Goal: Transaction & Acquisition: Purchase product/service

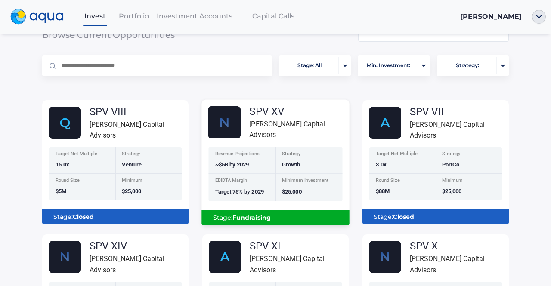
scroll to position [72, 0]
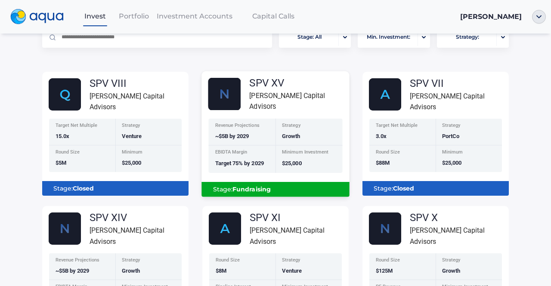
click at [250, 119] on div "Revenue Projections ~$5B by 2029" at bounding box center [241, 132] width 67 height 27
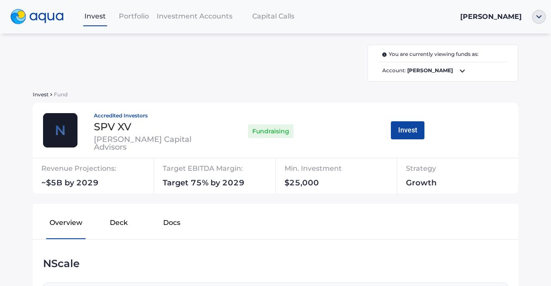
click at [128, 228] on button "Deck" at bounding box center [119, 225] width 53 height 28
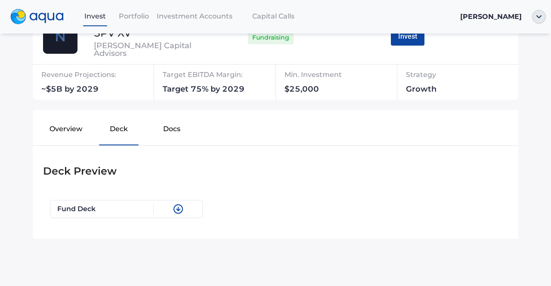
click at [159, 135] on button "Docs" at bounding box center [171, 131] width 53 height 28
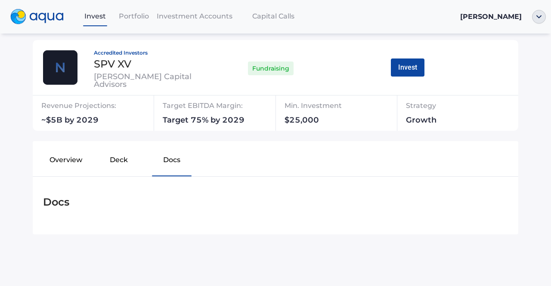
scroll to position [62, 0]
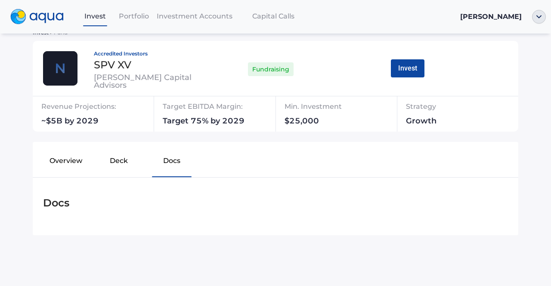
click at [105, 162] on button "Deck" at bounding box center [119, 163] width 53 height 28
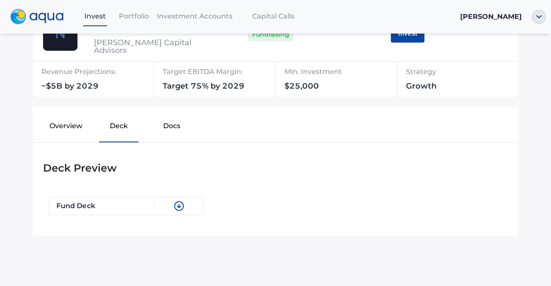
click at [147, 198] on div "Fund Deck" at bounding box center [126, 206] width 154 height 18
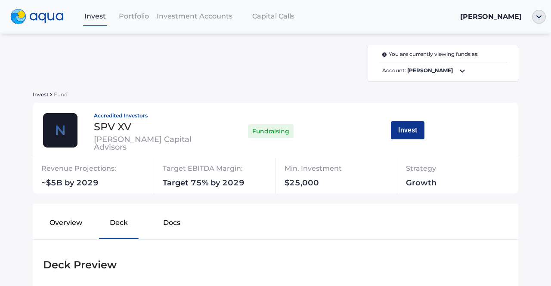
click at [392, 126] on button "Invest" at bounding box center [408, 130] width 34 height 18
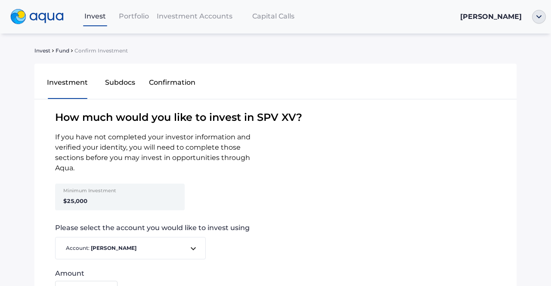
scroll to position [72, 0]
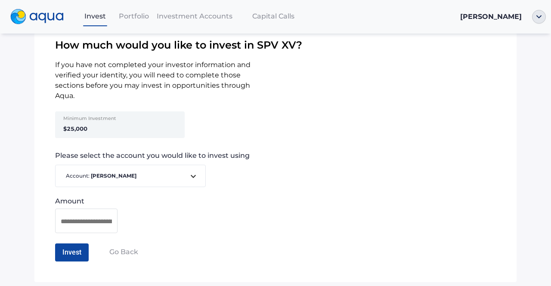
click at [108, 123] on div "Minimum Investment $25,000" at bounding box center [90, 124] width 67 height 27
drag, startPoint x: 85, startPoint y: 124, endPoint x: 77, endPoint y: 132, distance: 11.3
click at [77, 132] on div "Minimum Investment $25,000" at bounding box center [90, 124] width 67 height 27
click at [77, 132] on strong "$25,000" at bounding box center [75, 128] width 24 height 7
drag, startPoint x: 64, startPoint y: 129, endPoint x: 75, endPoint y: 129, distance: 11.2
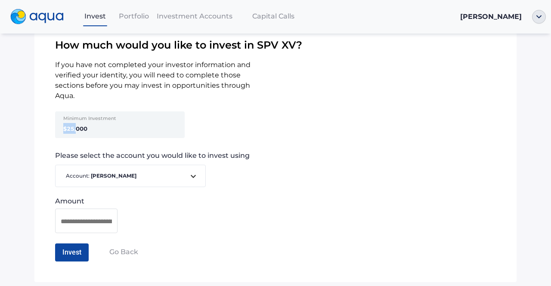
click at [75, 129] on strong "$25,000" at bounding box center [75, 128] width 24 height 7
click at [181, 177] on span "Account: [PERSON_NAME]" at bounding box center [125, 176] width 126 height 8
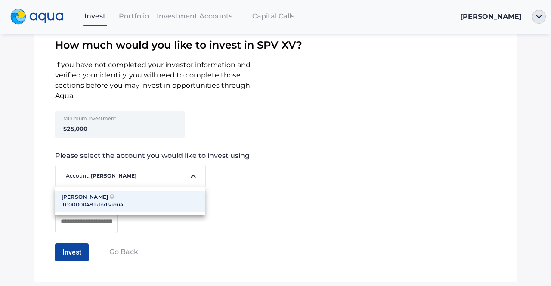
click at [181, 177] on div at bounding box center [275, 143] width 551 height 286
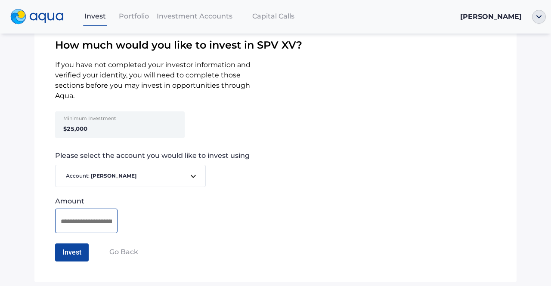
click at [75, 224] on input at bounding box center [86, 221] width 51 height 11
type input "*******"
click at [72, 256] on button "Invest" at bounding box center [72, 253] width 34 height 18
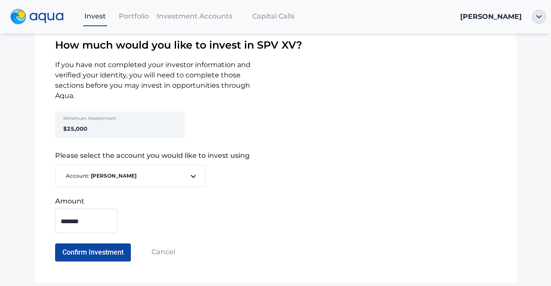
scroll to position [99, 0]
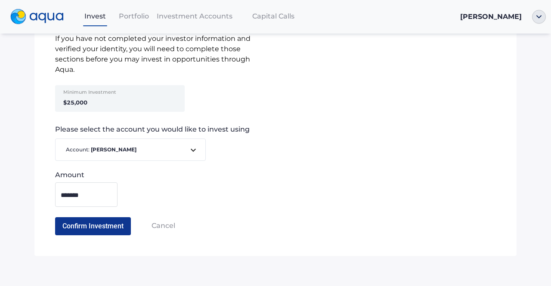
click at [101, 228] on button "Confirm Investment" at bounding box center [93, 226] width 76 height 18
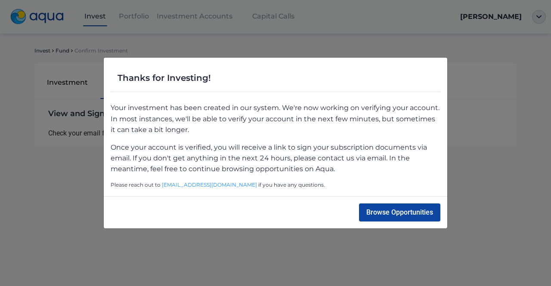
scroll to position [0, 0]
click at [485, 174] on div "Thanks for Investing! Your investment has been created in our system. We're now…" at bounding box center [275, 143] width 551 height 286
click at [392, 207] on button "Browse Opportunities" at bounding box center [399, 213] width 81 height 18
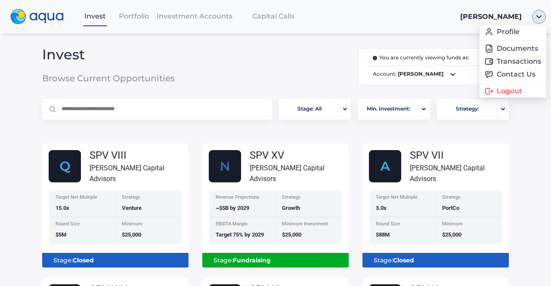
click at [536, 16] on img "button" at bounding box center [539, 17] width 14 height 14
click at [490, 36] on link "Profile" at bounding box center [512, 32] width 56 height 9
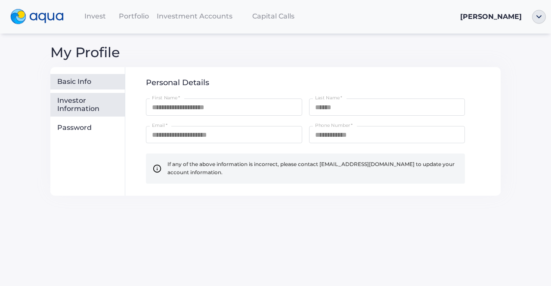
click at [89, 109] on div "Investor Information" at bounding box center [89, 104] width 64 height 17
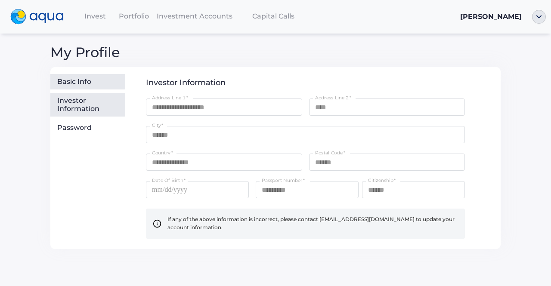
click at [89, 87] on div "Basic Info" at bounding box center [87, 81] width 74 height 15
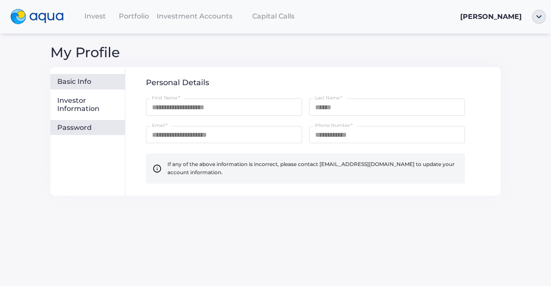
click at [84, 123] on div "Password" at bounding box center [87, 127] width 74 height 15
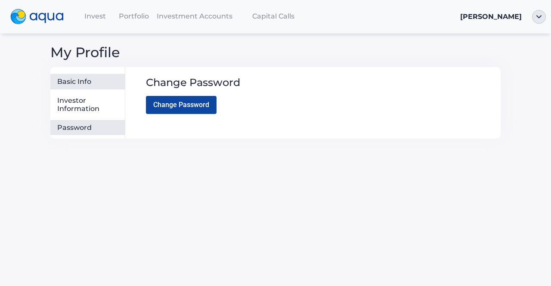
click at [88, 86] on div "Basic Info" at bounding box center [87, 81] width 74 height 15
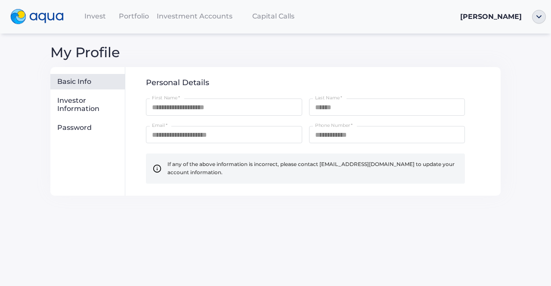
click at [185, 11] on div "Investment Accounts" at bounding box center [194, 16] width 83 height 18
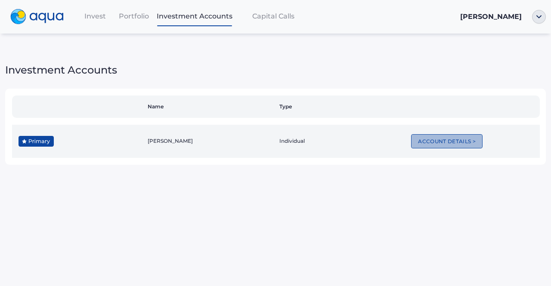
click at [450, 145] on button "Account Details >" at bounding box center [446, 141] width 71 height 14
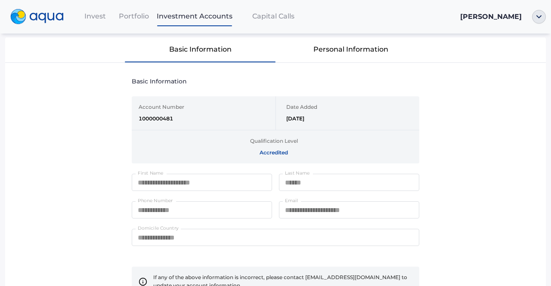
scroll to position [77, 0]
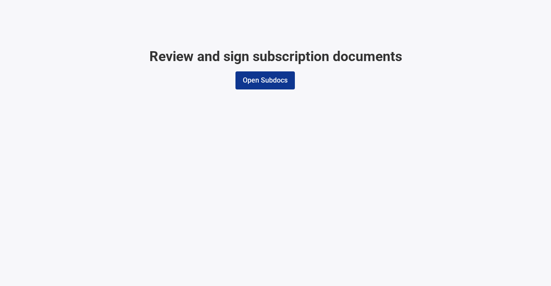
click at [258, 83] on button "Open Subdocs" at bounding box center [264, 80] width 59 height 18
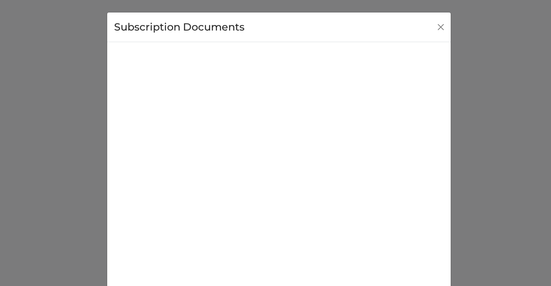
scroll to position [90, 0]
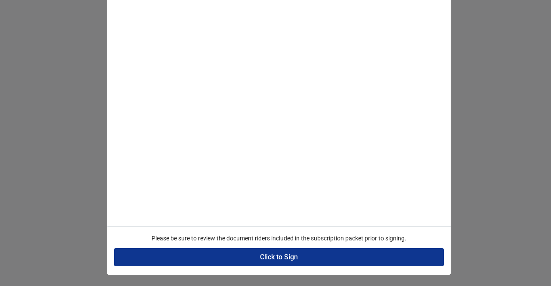
click at [271, 252] on button "Click to Sign" at bounding box center [279, 257] width 330 height 18
